Goal: Check status: Check status

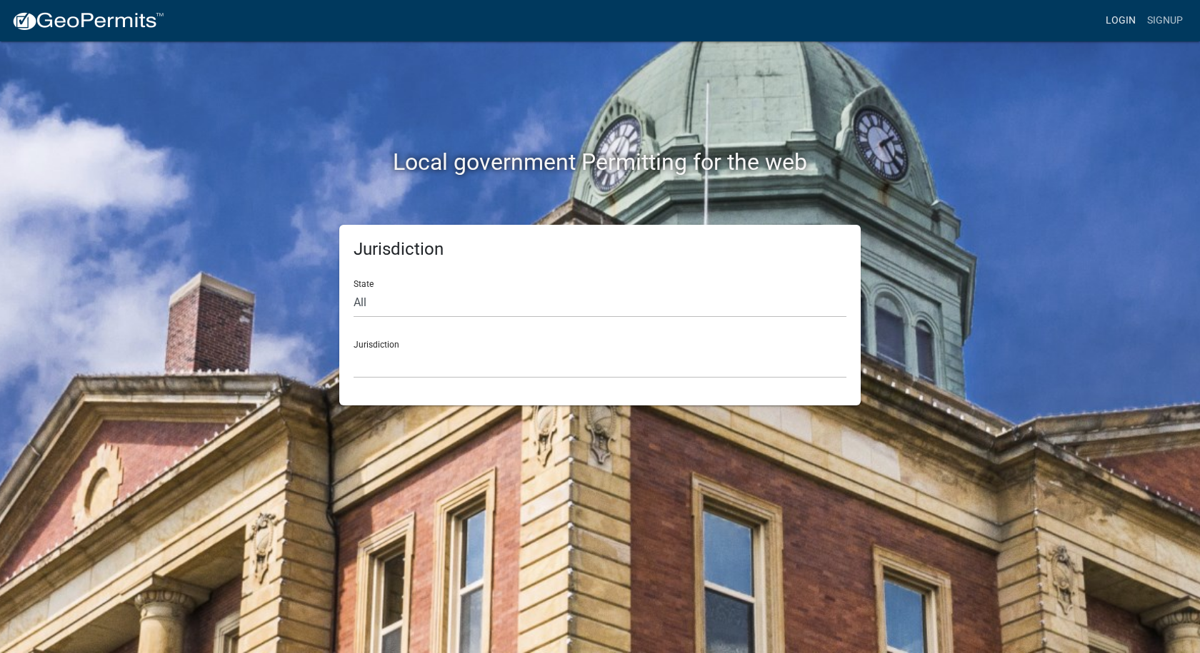
click at [1111, 19] on link "Login" at bounding box center [1120, 20] width 41 height 27
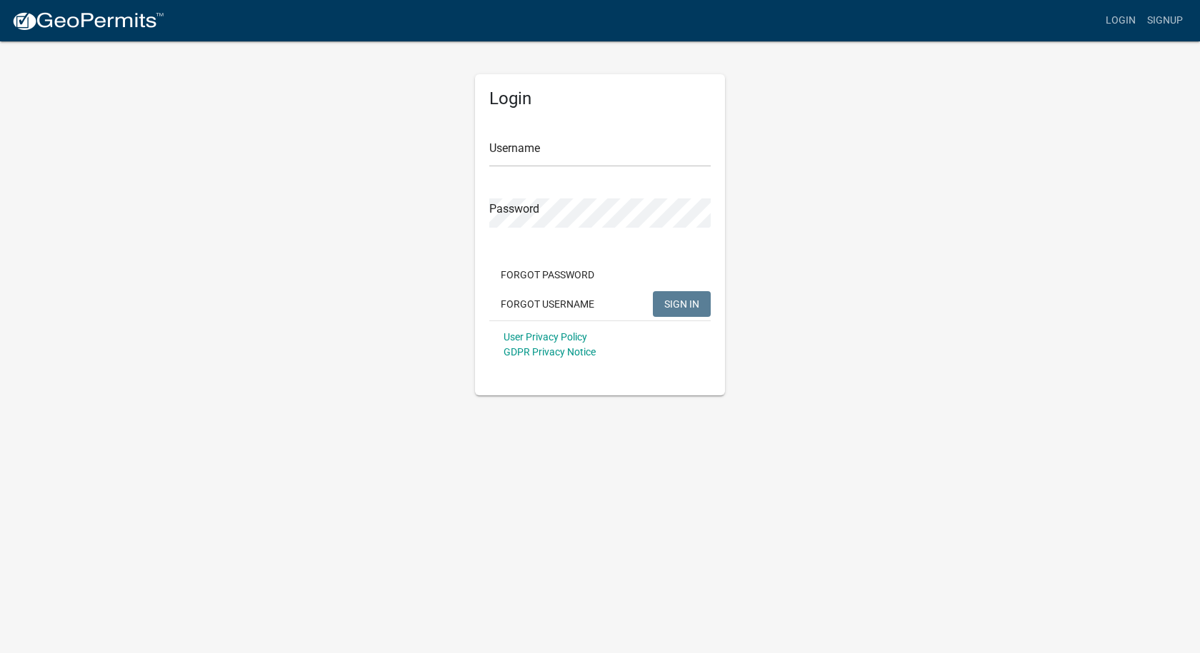
click at [547, 169] on form "Username Password Forgot Password Forgot Username SIGN IN User Privacy Policy G…" at bounding box center [599, 243] width 221 height 251
click at [549, 157] on input "Username" at bounding box center [599, 152] width 221 height 29
type input "[PERSON_NAME][EMAIL_ADDRESS][PERSON_NAME][DOMAIN_NAME]"
click at [653, 291] on button "SIGN IN" at bounding box center [682, 304] width 58 height 26
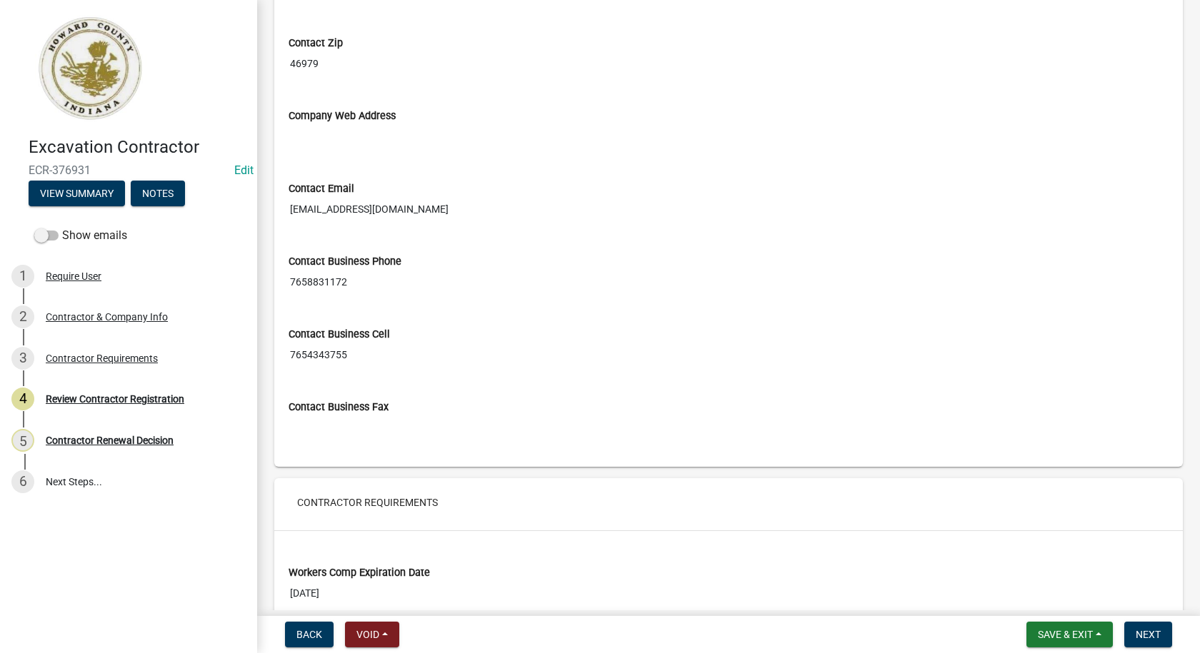
scroll to position [1000, 0]
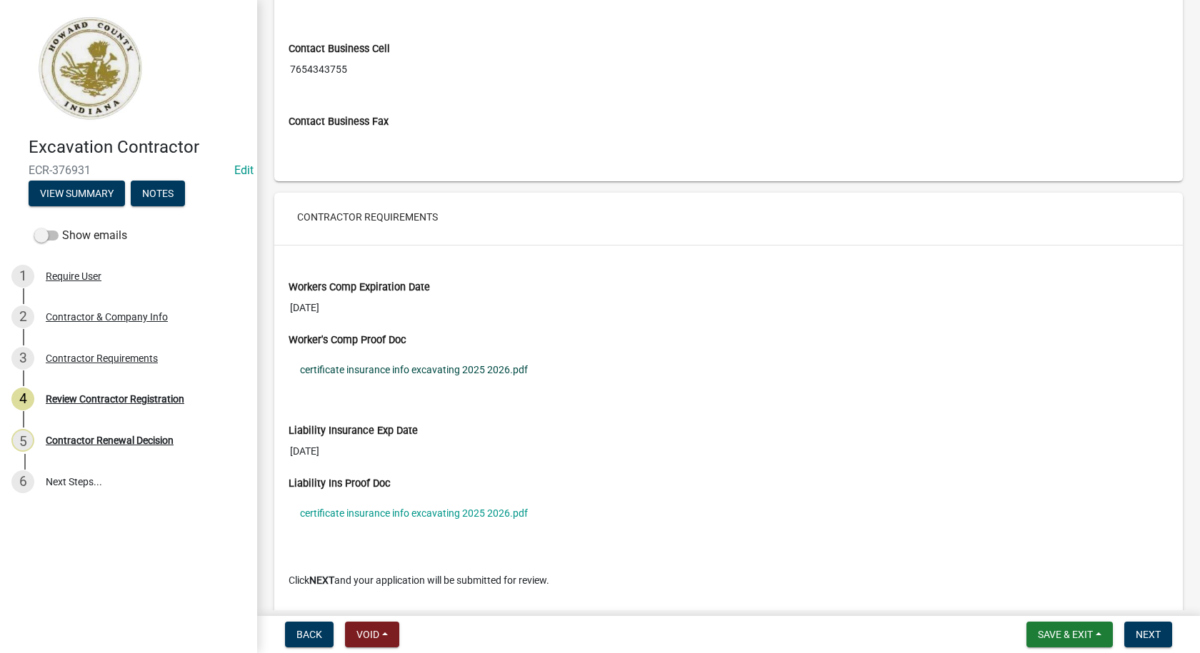
click at [442, 366] on link "certificate insurance info excavating 2025 2026.pdf" at bounding box center [729, 370] width 880 height 33
